Goal: Transaction & Acquisition: Purchase product/service

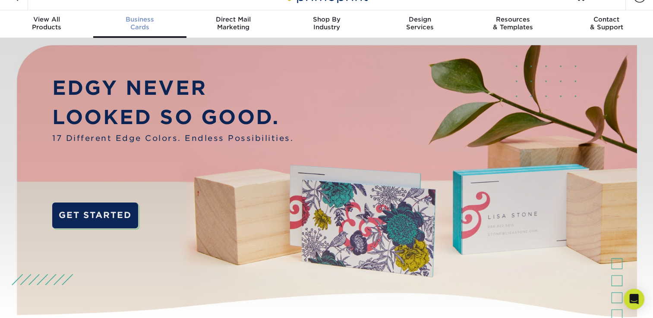
scroll to position [17, 0]
click at [140, 25] on div "Business Cards" at bounding box center [139, 24] width 93 height 16
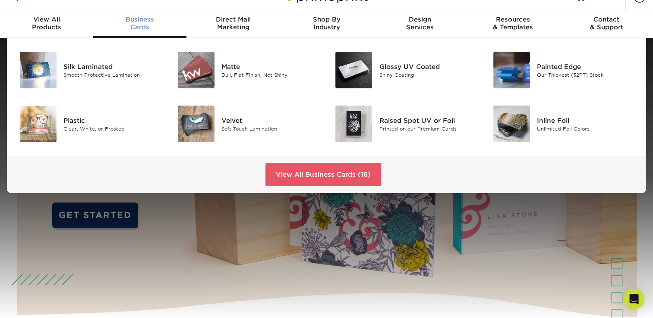
click at [140, 25] on div "Business Cards" at bounding box center [139, 24] width 93 height 16
click at [236, 69] on div "Matte" at bounding box center [270, 66] width 99 height 9
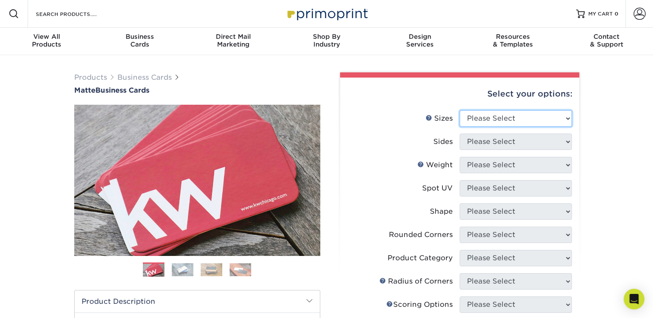
click at [536, 114] on select "Please Select 1.5" x 3.5" - Mini 1.75" x 3.5" - Mini 2" x 2" - Square 2" x 3" -…" at bounding box center [515, 118] width 112 height 16
select select "2.00x3.50"
click at [459, 110] on select "Please Select 1.5" x 3.5" - Mini 1.75" x 3.5" - Mini 2" x 2" - Square 2" x 3" -…" at bounding box center [515, 118] width 112 height 16
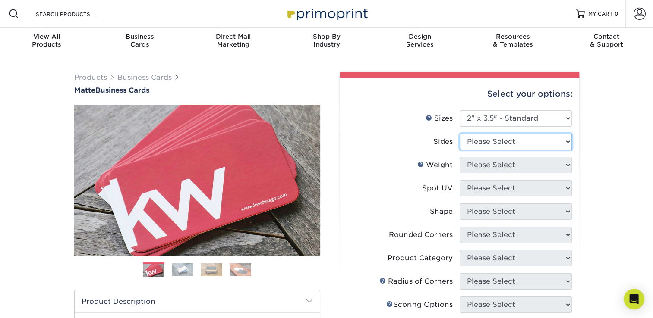
click at [509, 142] on select "Please Select Print Both Sides Print Front Only" at bounding box center [515, 142] width 112 height 16
select select "13abbda7-1d64-4f25-8bb2-c179b224825d"
click at [459, 134] on select "Please Select Print Both Sides Print Front Only" at bounding box center [515, 142] width 112 height 16
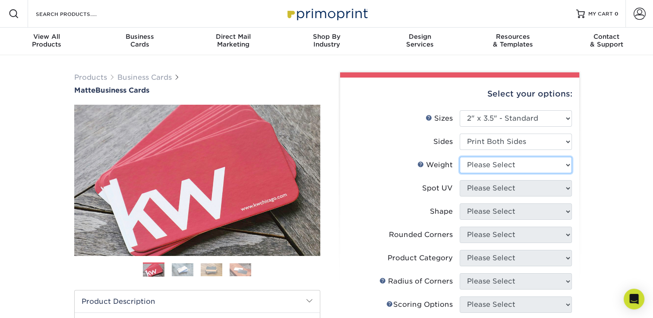
click at [503, 168] on select "Please Select 16PT 14PT" at bounding box center [515, 165] width 112 height 16
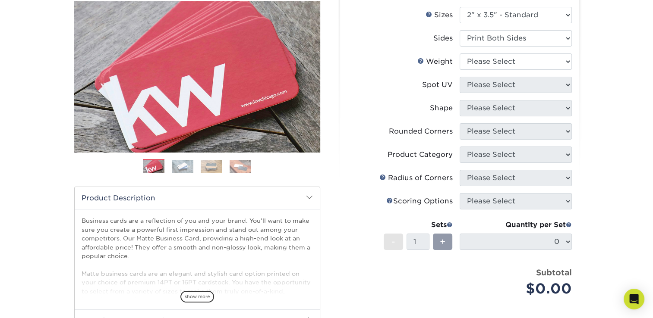
scroll to position [86, 0]
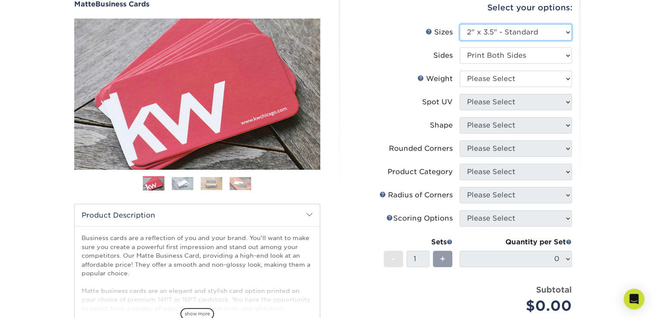
click at [528, 31] on select "Please Select 1.5" x 3.5" - Mini 1.75" x 3.5" - Mini 2" x 2" - Square 2" x 3" -…" at bounding box center [515, 32] width 112 height 16
select select "2.12x3.38"
click at [459, 24] on select "Please Select 1.5" x 3.5" - Mini 1.75" x 3.5" - Mini 2" x 2" - Square 2" x 3" -…" at bounding box center [515, 32] width 112 height 16
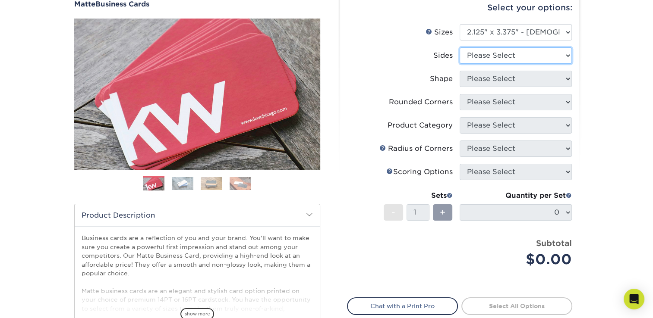
click at [547, 58] on select "Please Select Print Both Sides Print Front Only" at bounding box center [515, 55] width 112 height 16
select select "13abbda7-1d64-4f25-8bb2-c179b224825d"
click at [459, 47] on select "Please Select Print Both Sides Print Front Only" at bounding box center [515, 55] width 112 height 16
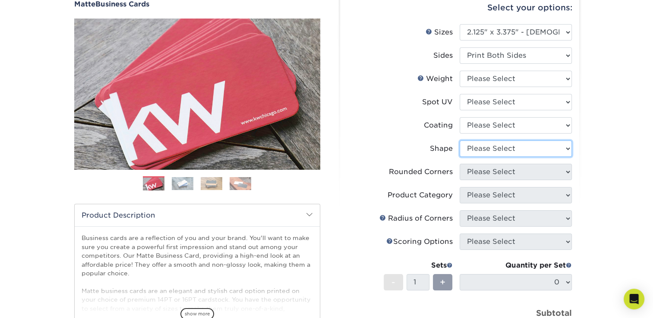
click at [547, 147] on select "Please Select Standard" at bounding box center [515, 149] width 112 height 16
select select "-1"
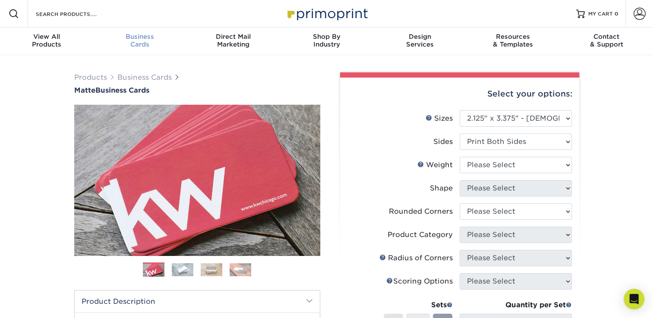
scroll to position [0, 0]
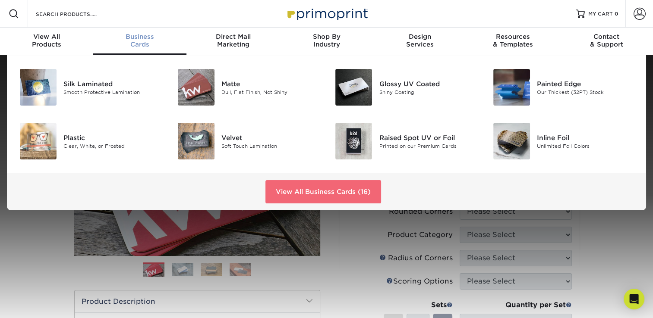
click at [357, 192] on link "View All Business Cards (16)" at bounding box center [323, 191] width 116 height 23
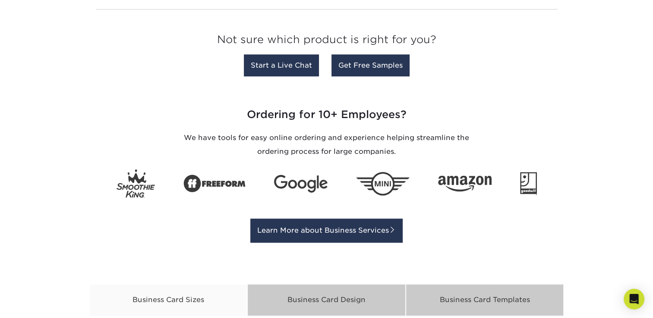
scroll to position [1173, 0]
